Goal: Task Accomplishment & Management: Use online tool/utility

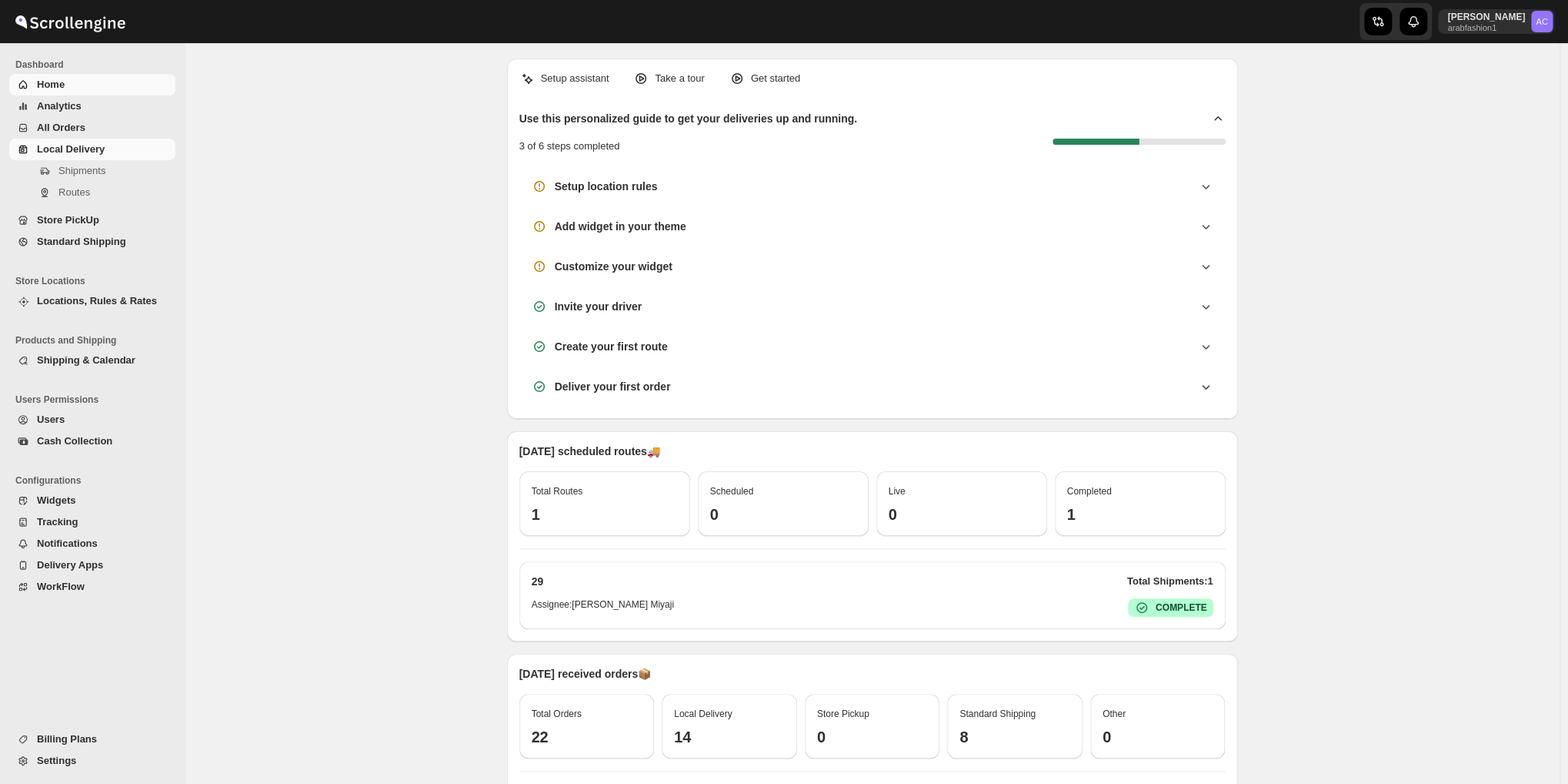
click at [50, 151] on span "Local Delivery" at bounding box center [71, 149] width 68 height 11
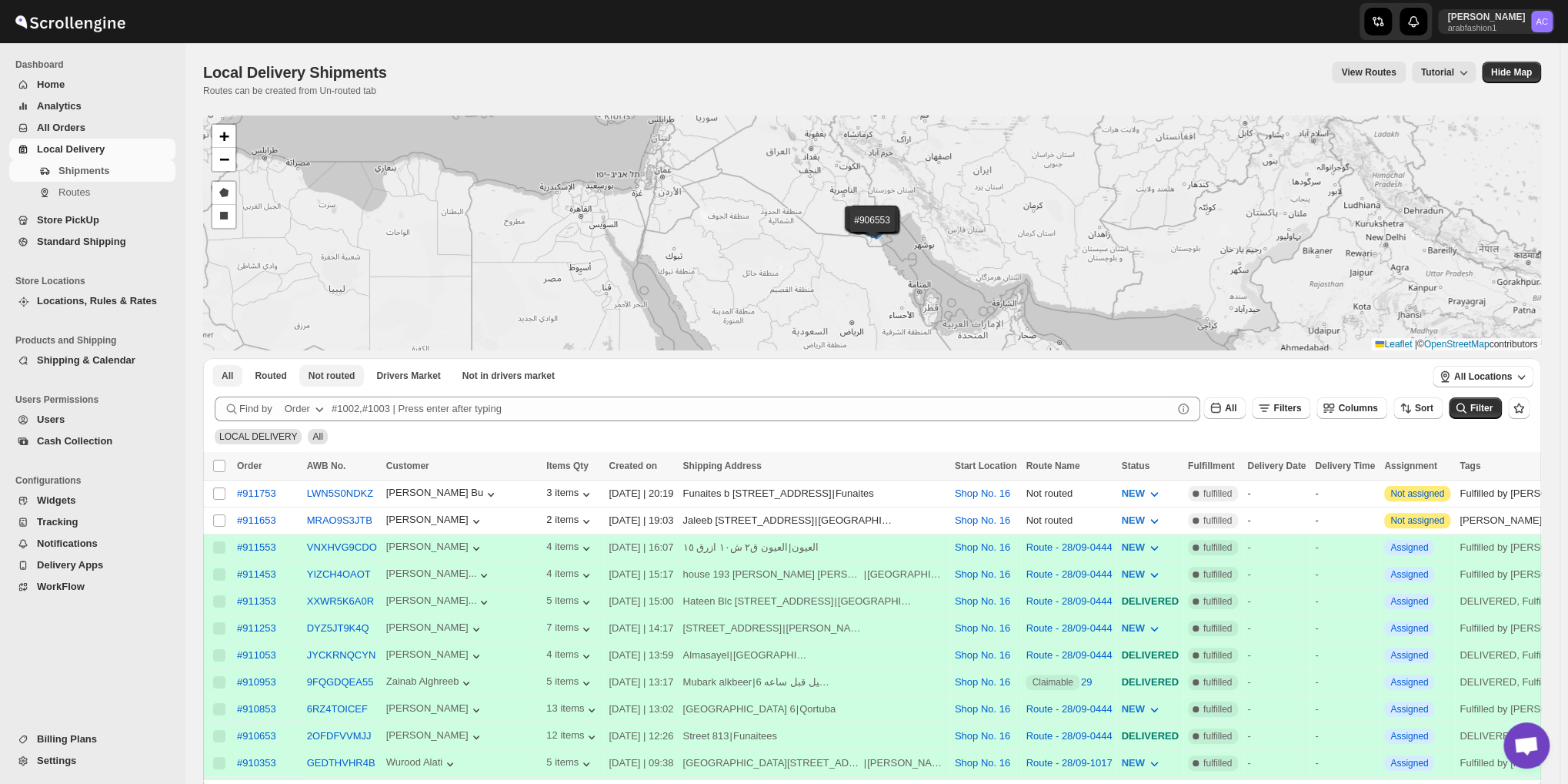
click at [347, 371] on span "Not routed" at bounding box center [332, 376] width 47 height 12
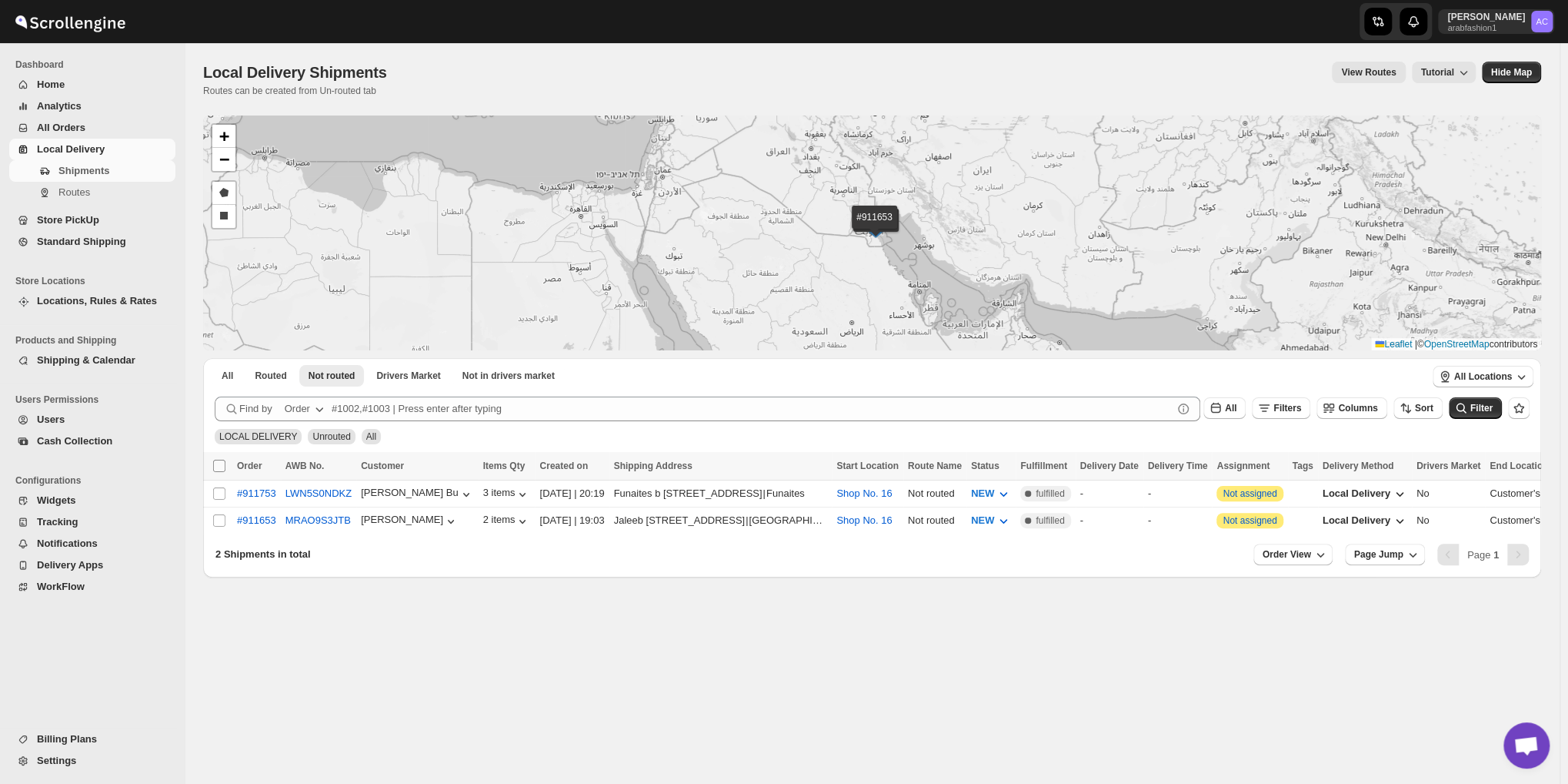
click at [217, 469] on input "Select all shipments" at bounding box center [219, 466] width 12 height 12
checkbox input "true"
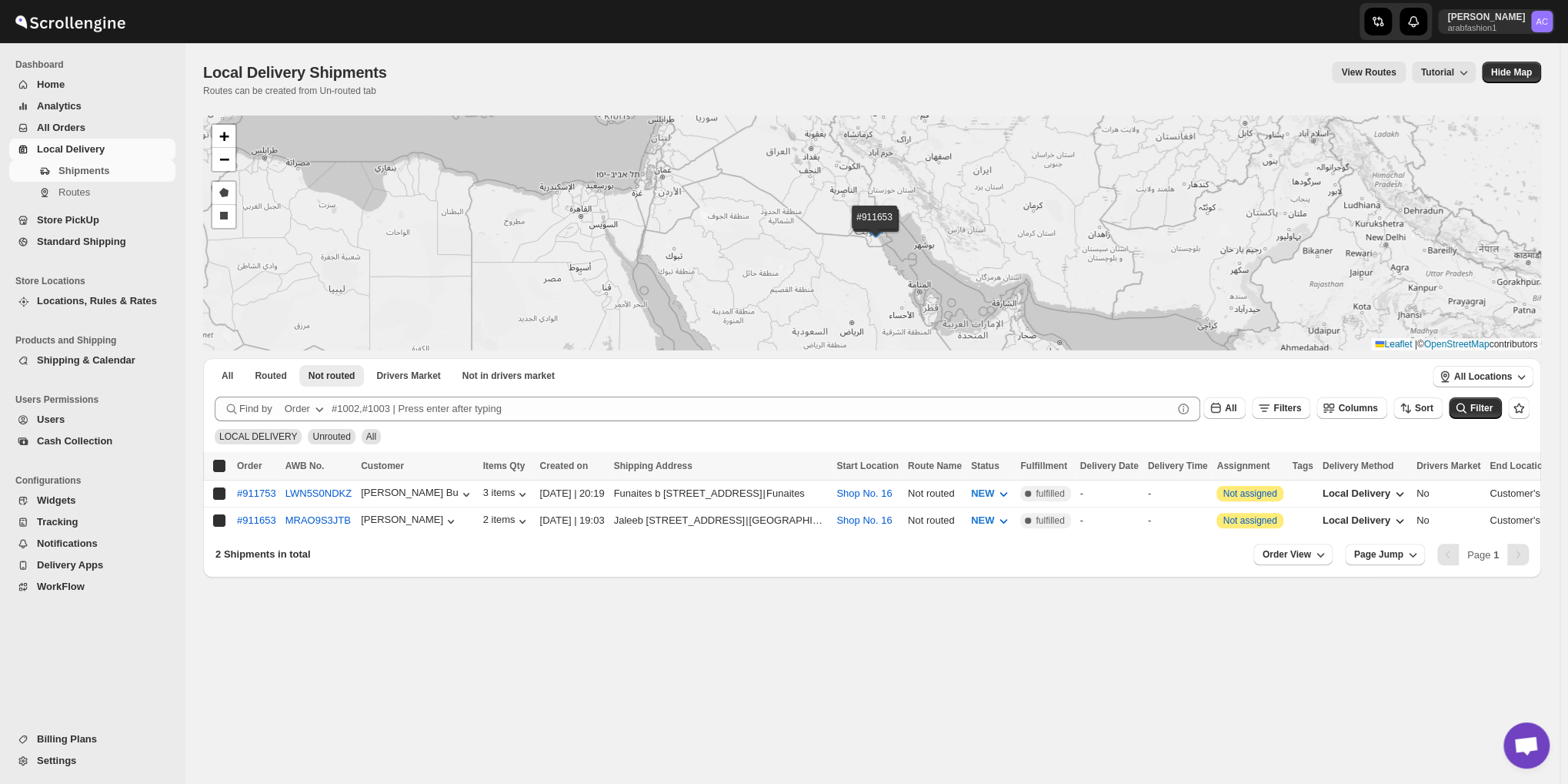
checkbox input "true"
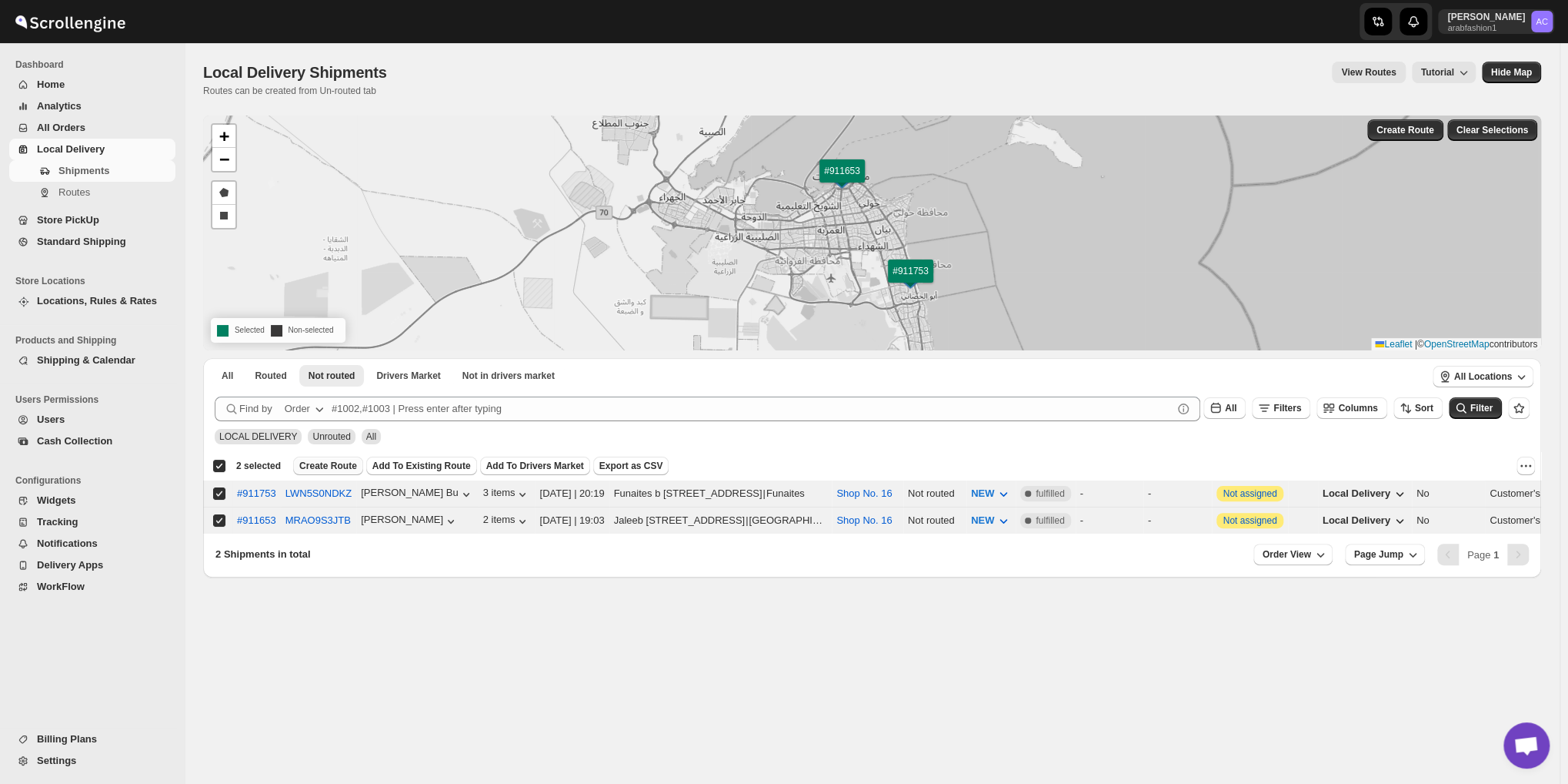
click at [328, 460] on button "Create Route" at bounding box center [328, 466] width 70 height 18
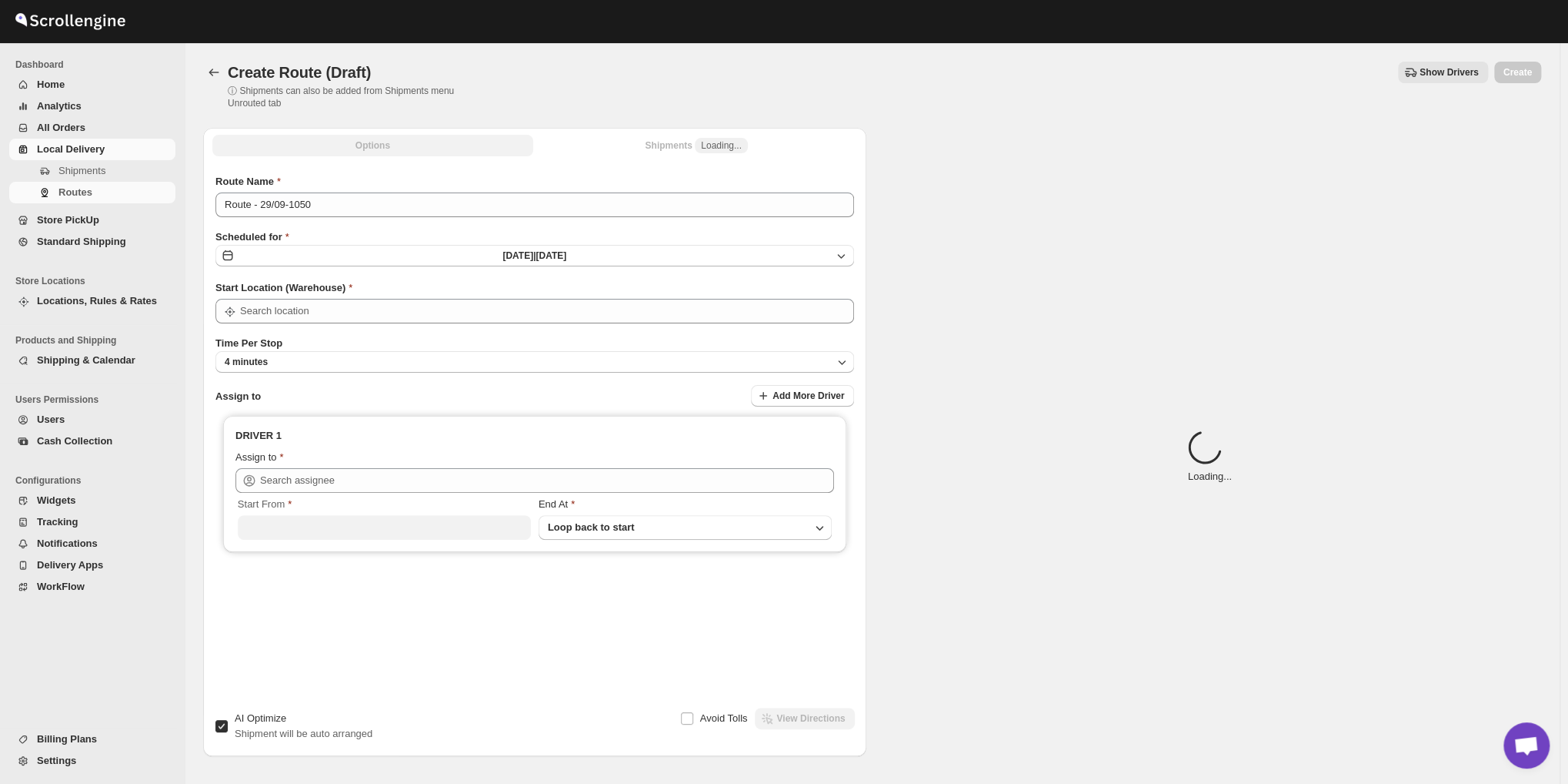
type input "Shop No. 16"
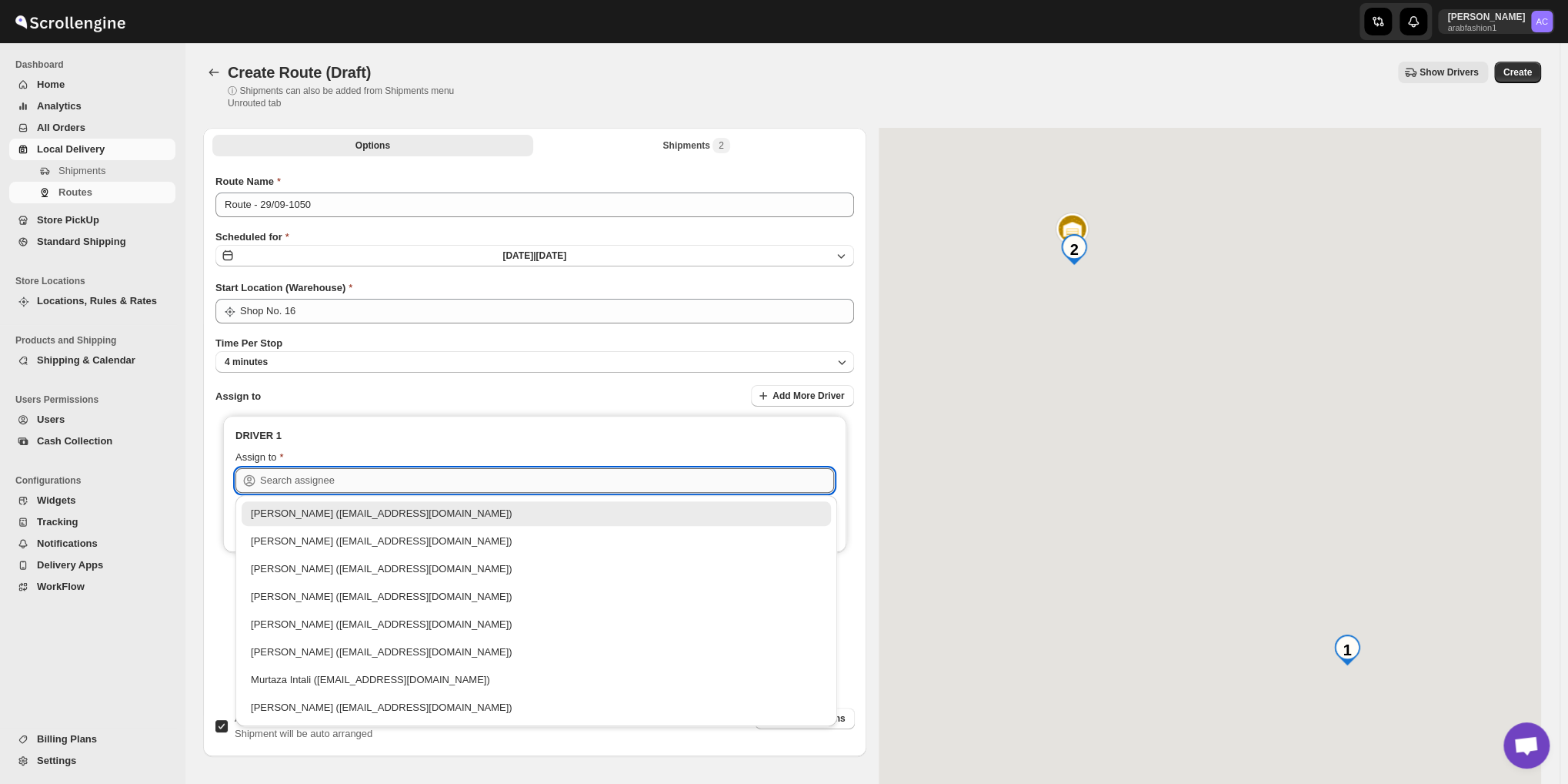
click at [380, 478] on input "text" at bounding box center [547, 480] width 574 height 25
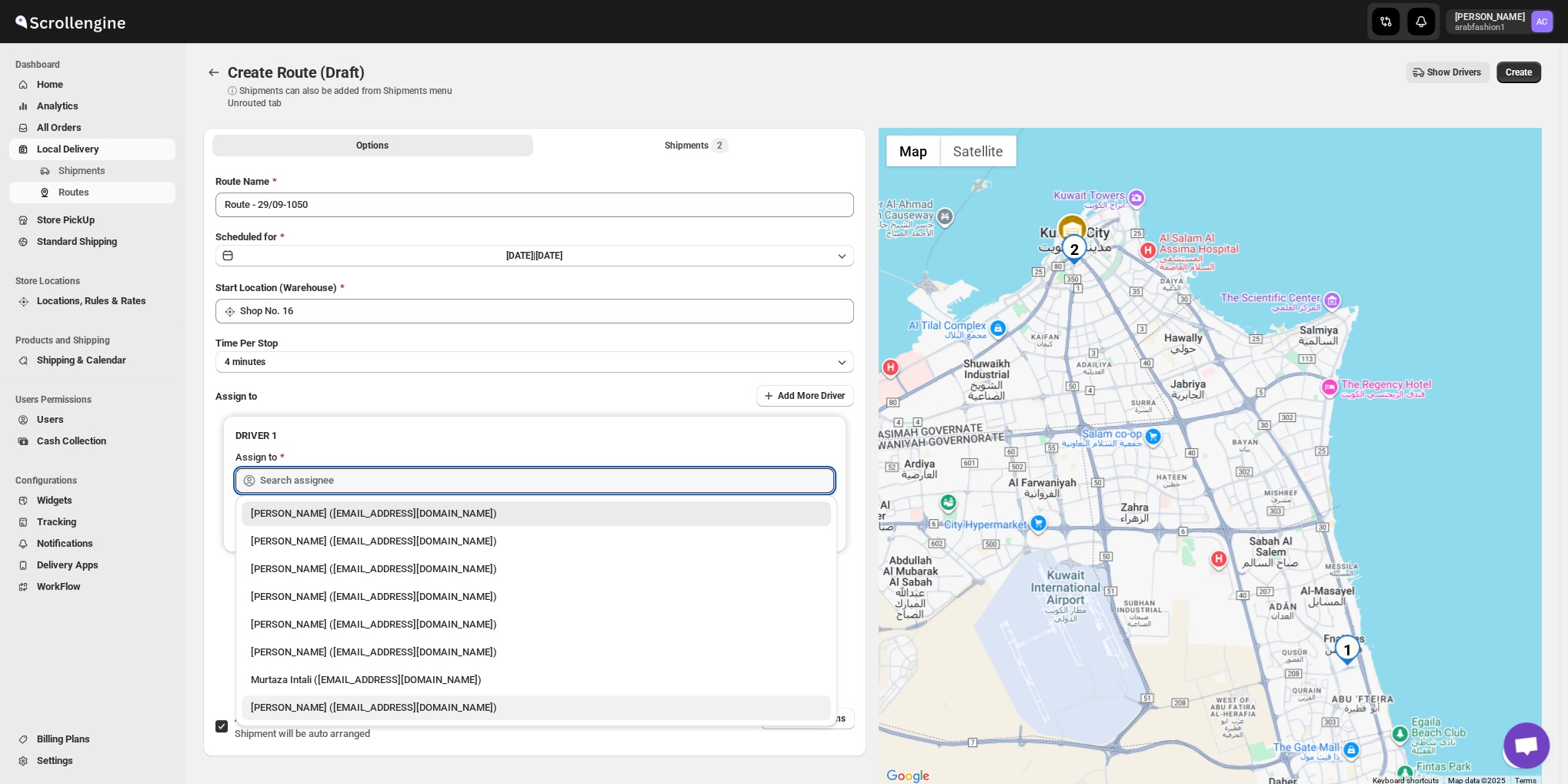
click at [348, 716] on div "[PERSON_NAME] ([EMAIL_ADDRESS][DOMAIN_NAME])" at bounding box center [536, 707] width 589 height 25
type input "[PERSON_NAME] ([EMAIL_ADDRESS][DOMAIN_NAME])"
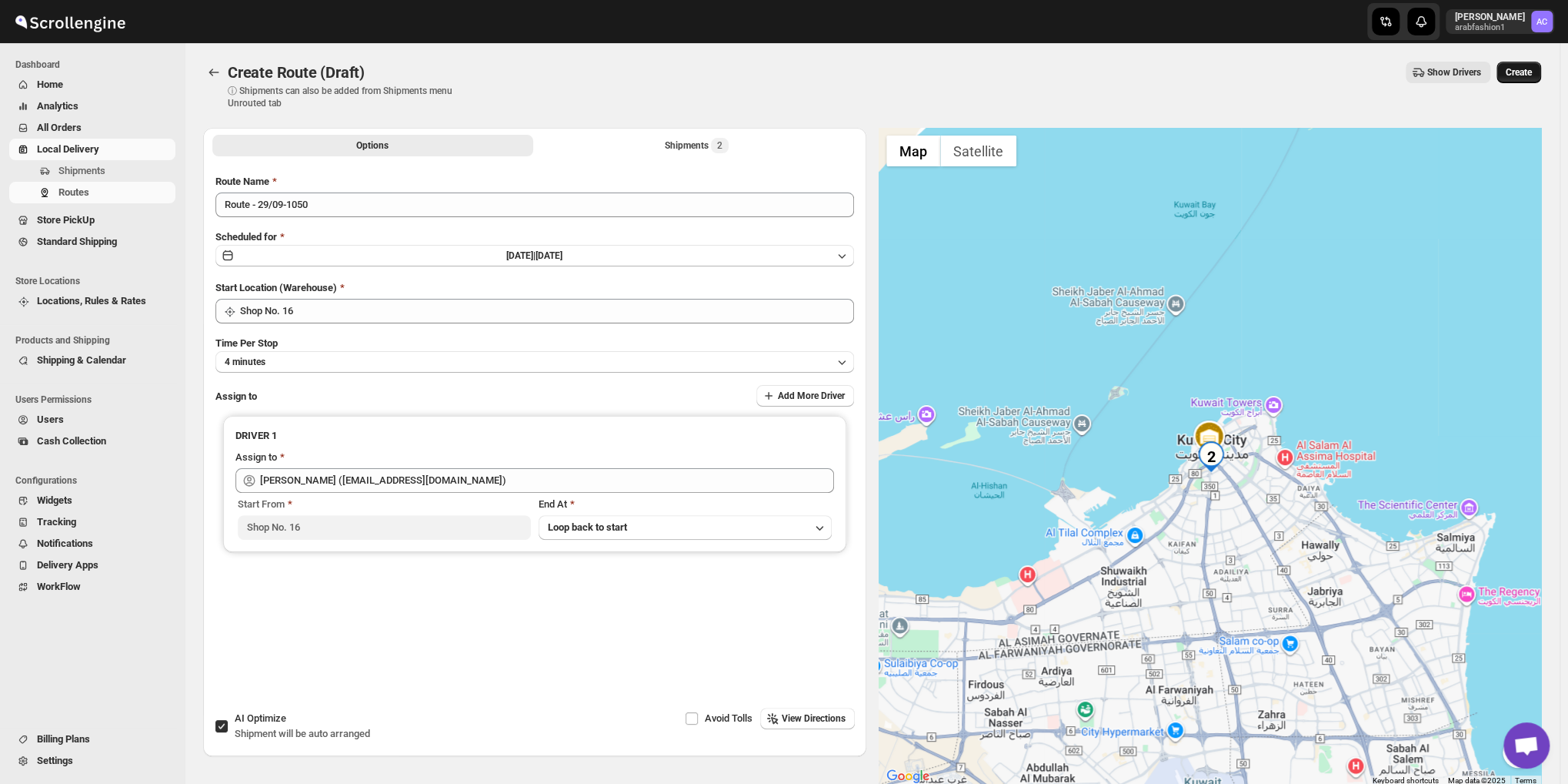
click at [1530, 70] on span "Create" at bounding box center [1518, 72] width 27 height 12
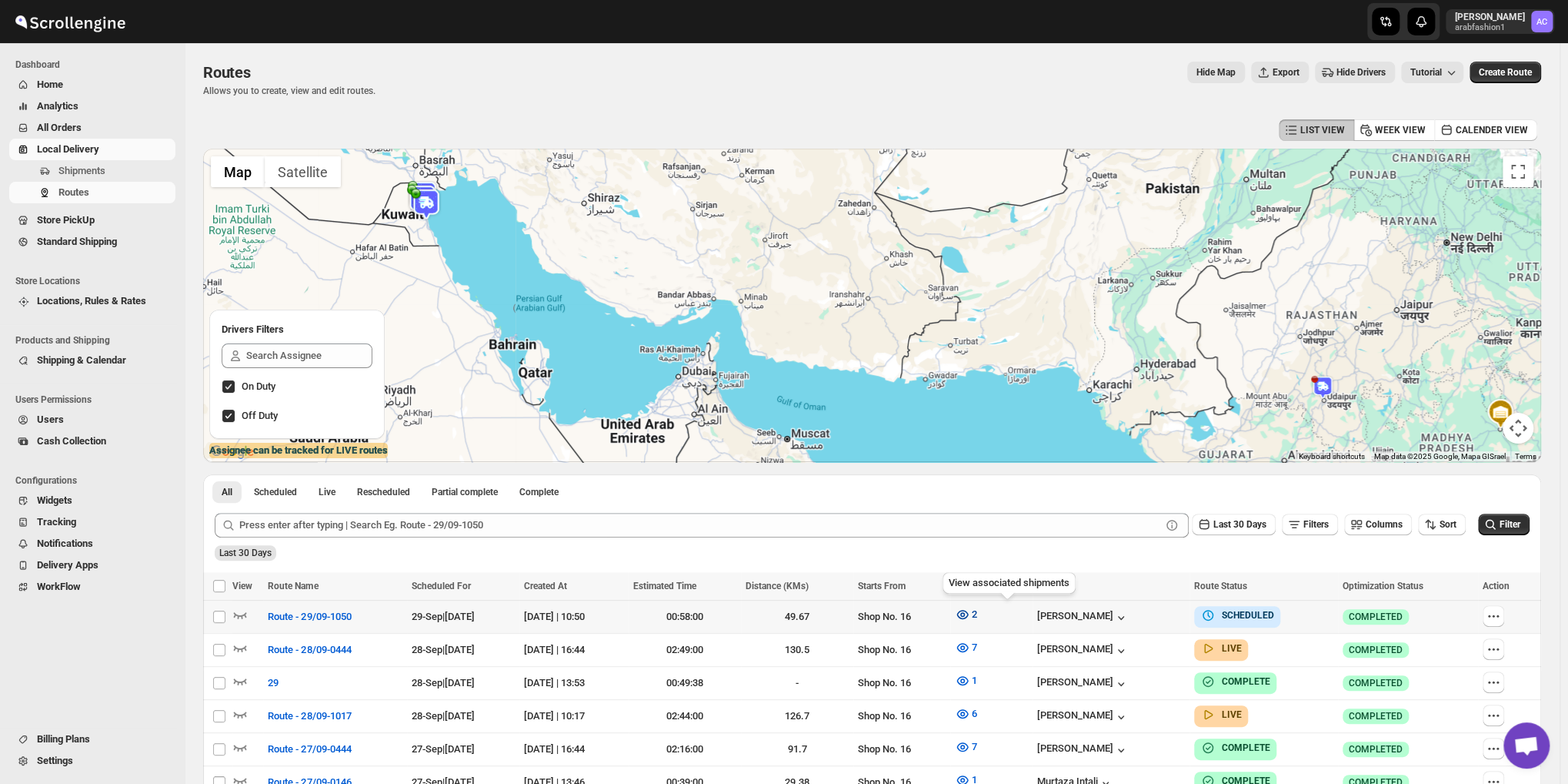
click at [968, 612] on icon "button" at bounding box center [962, 614] width 11 height 9
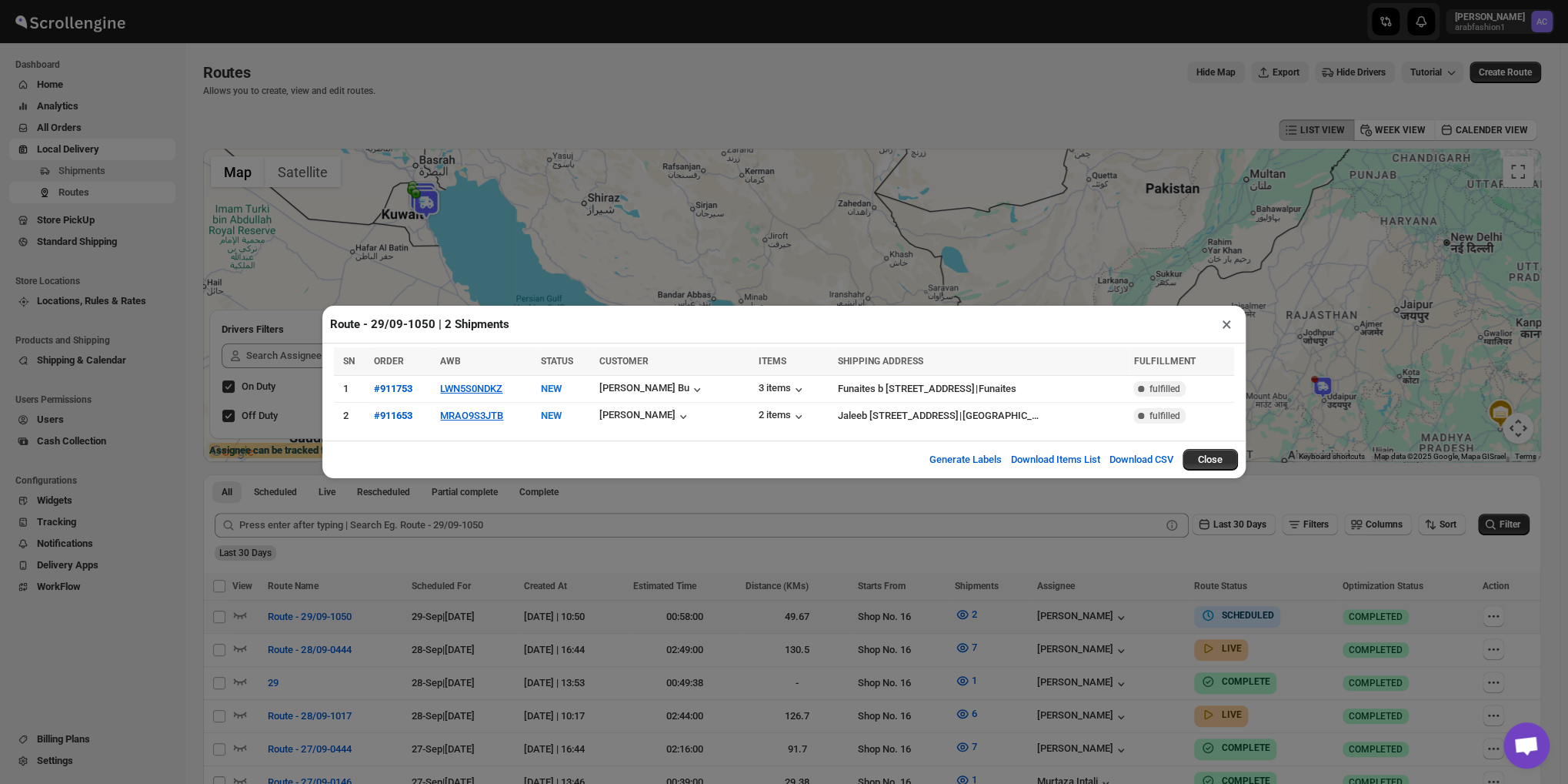
click at [1001, 608] on div "Route - 29/09-1050 | 2 Shipments × SN ORDER AWB STATUS CUSTOMER ITEMS SHIPPING …" at bounding box center [784, 392] width 1568 height 784
